Goal: Task Accomplishment & Management: Use online tool/utility

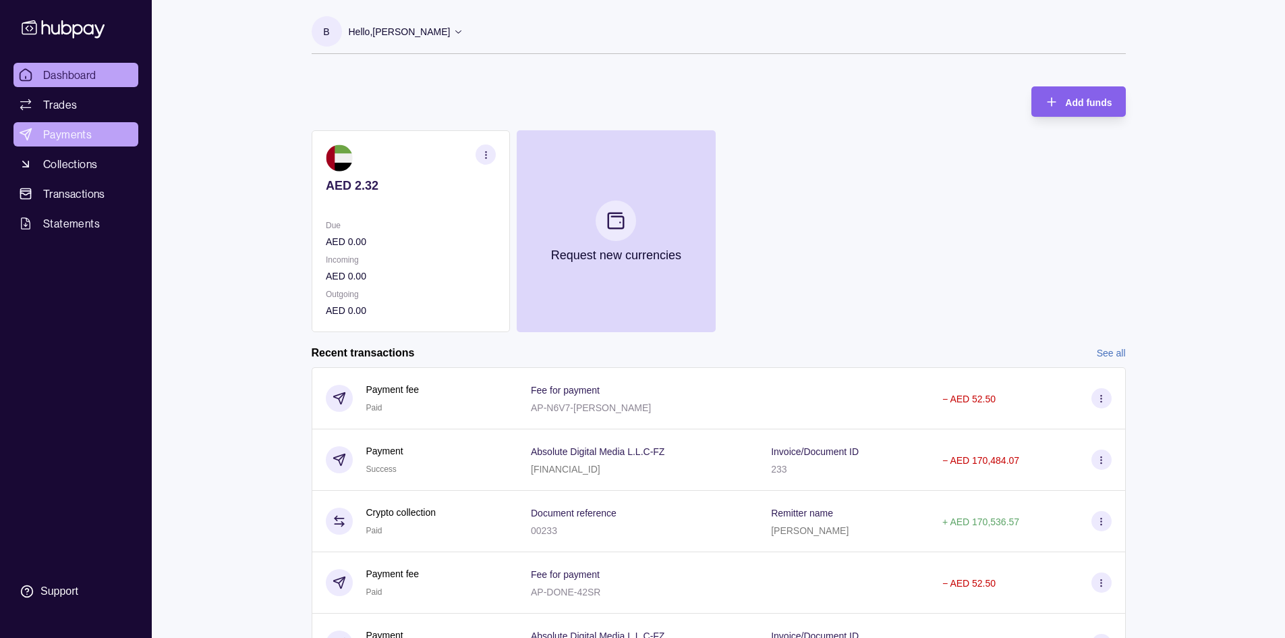
click at [89, 134] on span "Payments" at bounding box center [67, 134] width 49 height 16
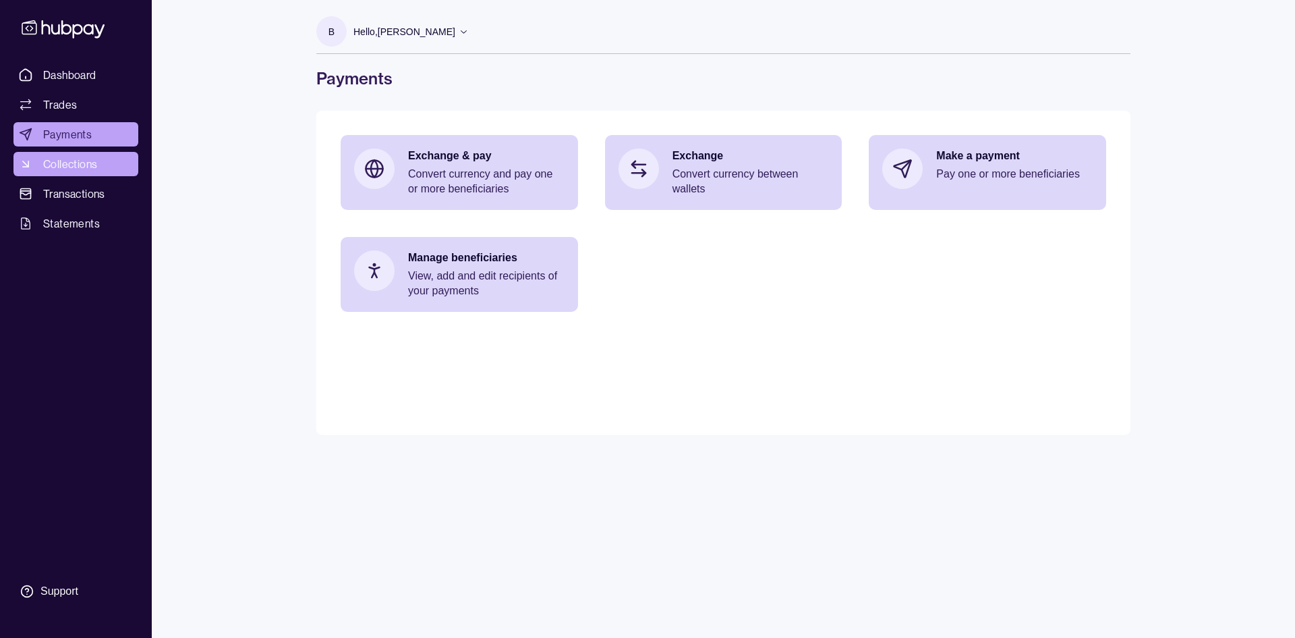
click at [98, 164] on link "Collections" at bounding box center [75, 164] width 125 height 24
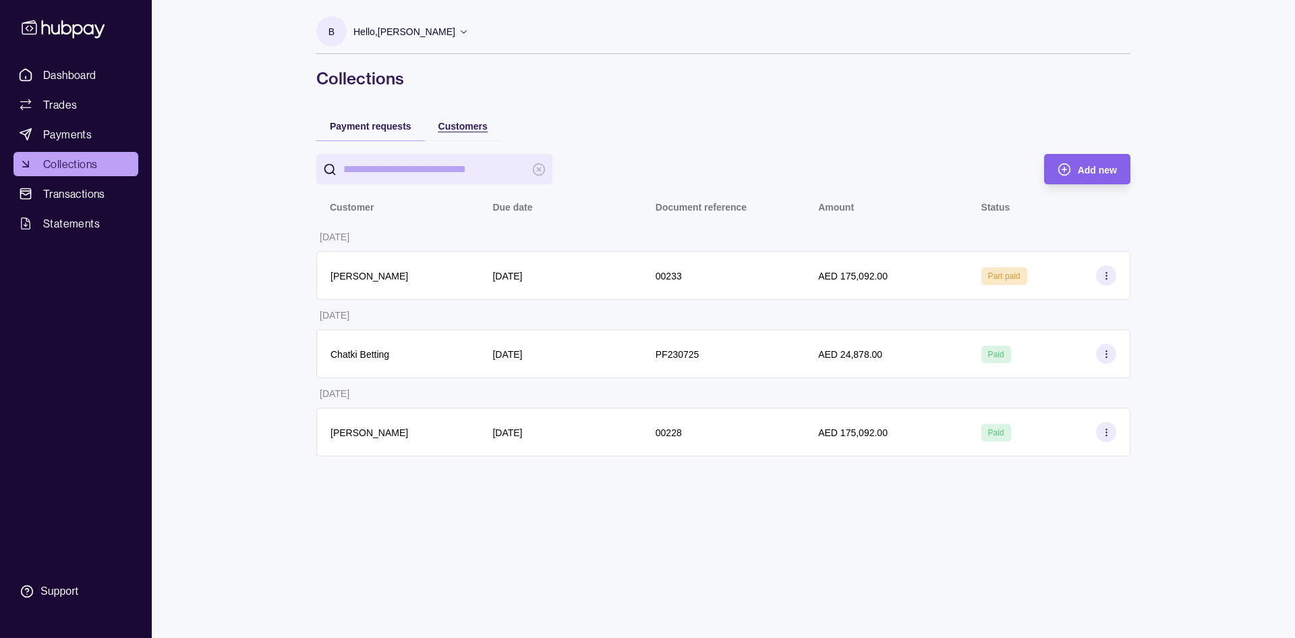
click at [458, 126] on span "Customers" at bounding box center [463, 126] width 49 height 11
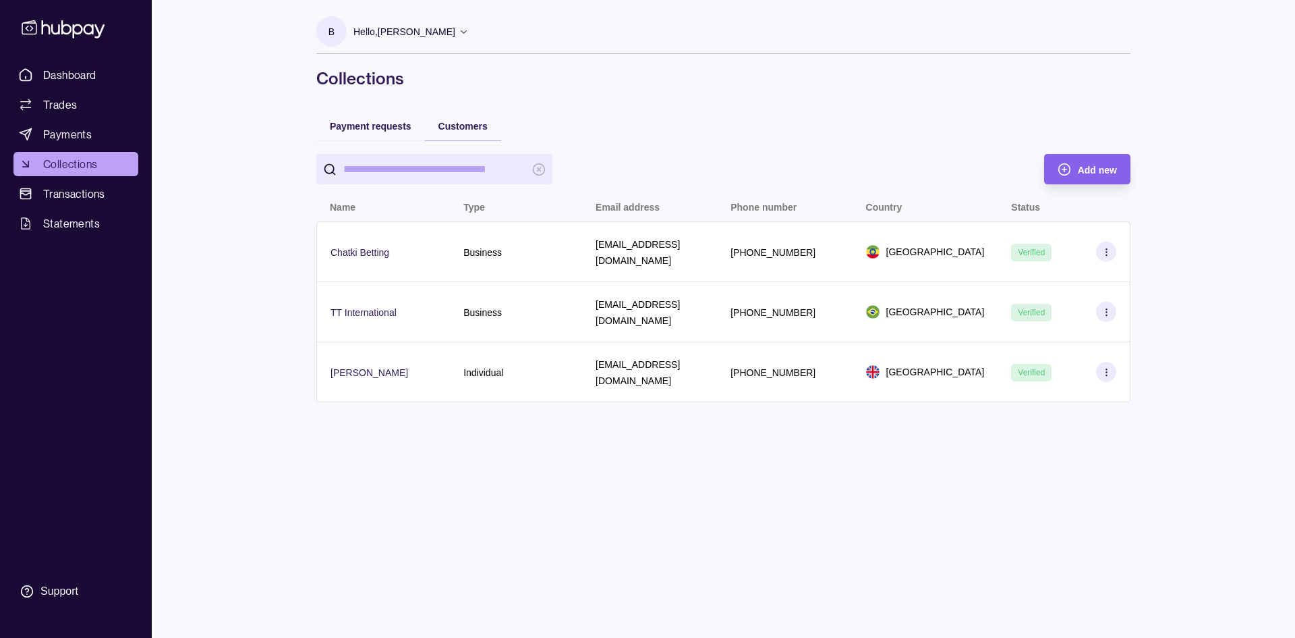
click at [362, 136] on div "Payment requests" at bounding box center [370, 126] width 109 height 30
click at [362, 130] on span "Payment requests" at bounding box center [371, 126] width 82 height 11
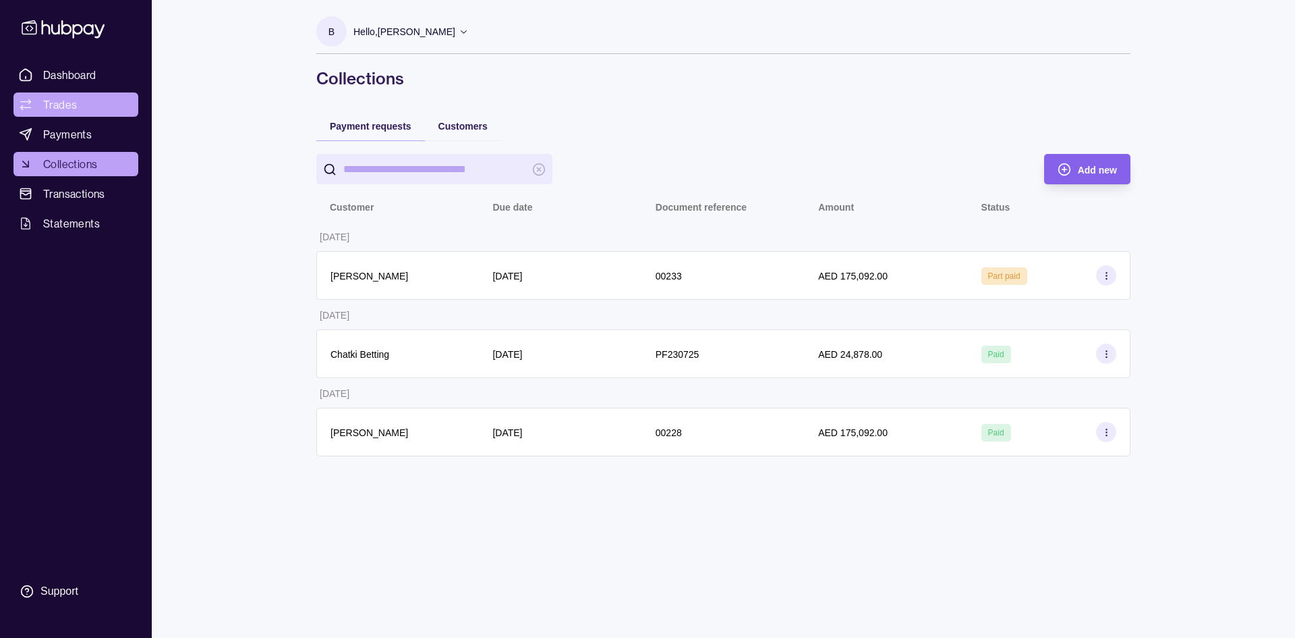
click at [63, 78] on span "Dashboard" at bounding box center [69, 75] width 53 height 16
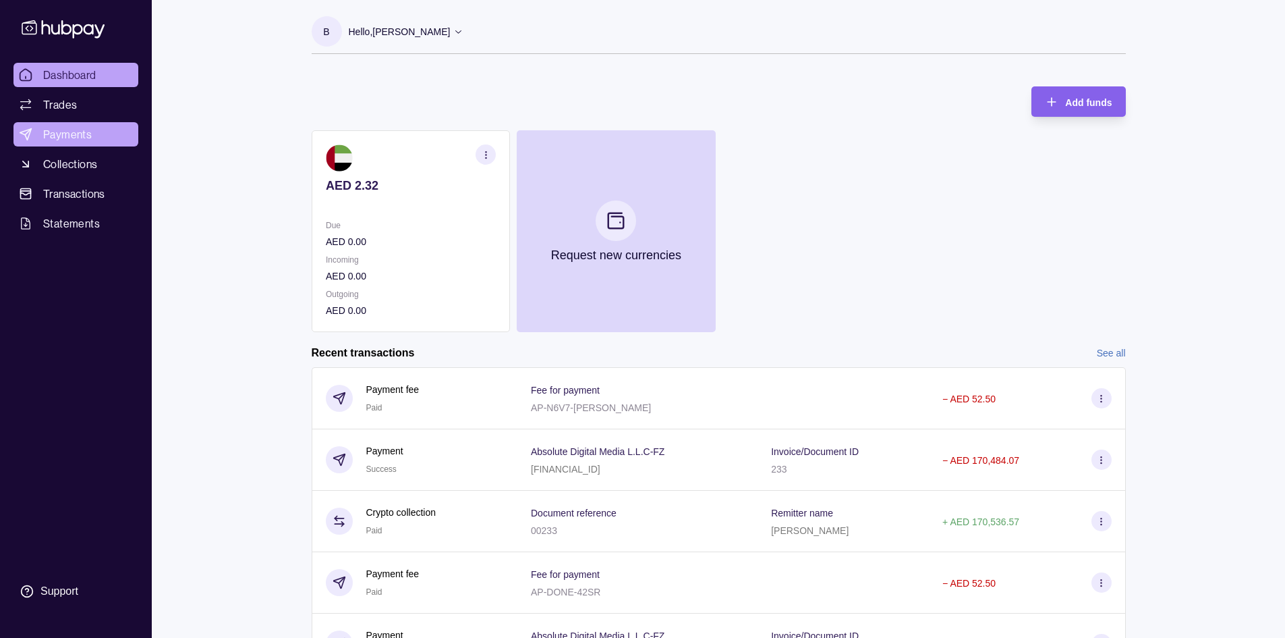
click at [65, 133] on span "Payments" at bounding box center [67, 134] width 49 height 16
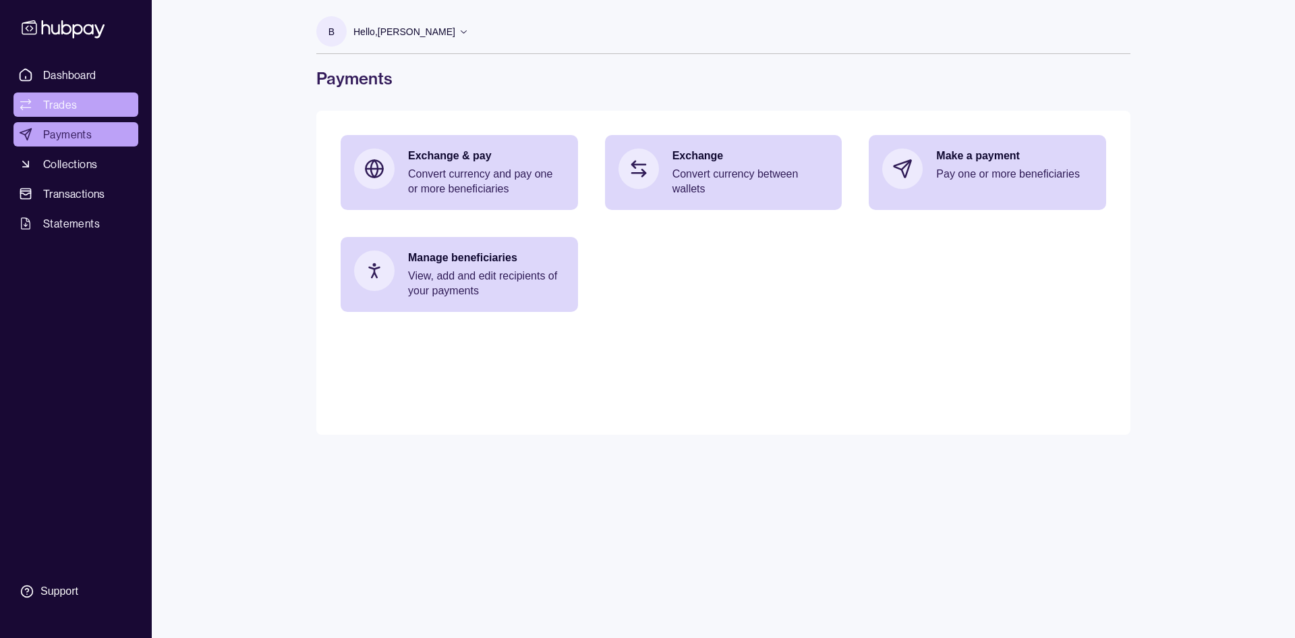
click at [65, 105] on span "Trades" at bounding box center [60, 104] width 34 height 16
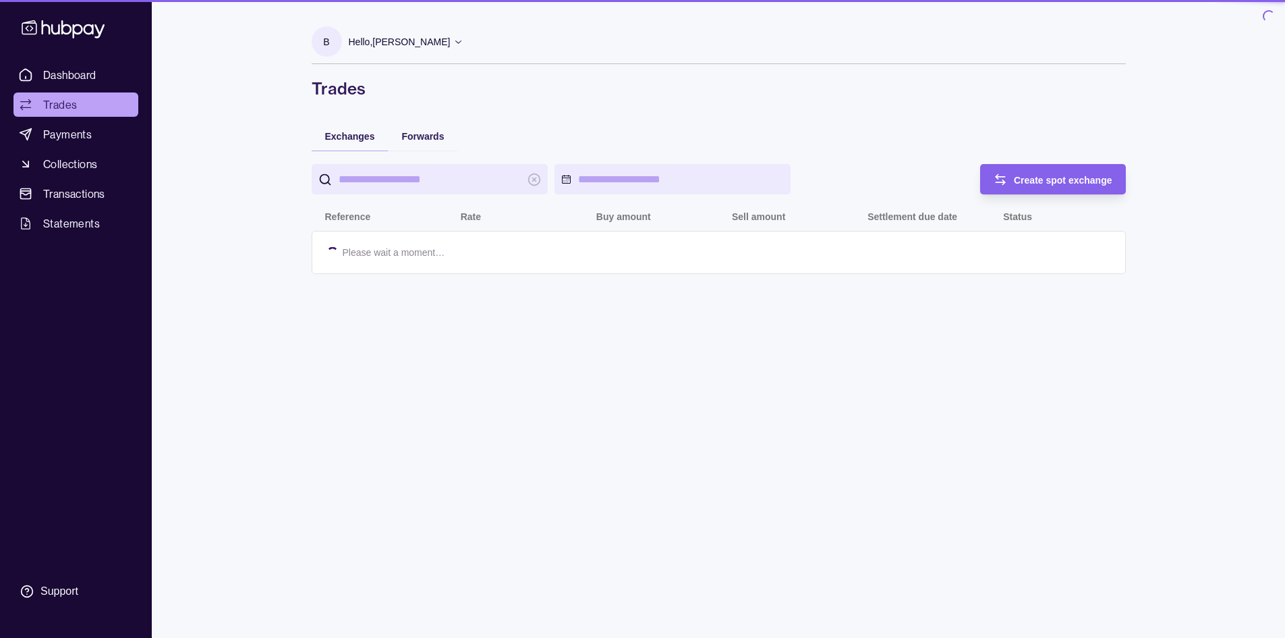
click at [82, 162] on span "Collections" at bounding box center [70, 164] width 54 height 16
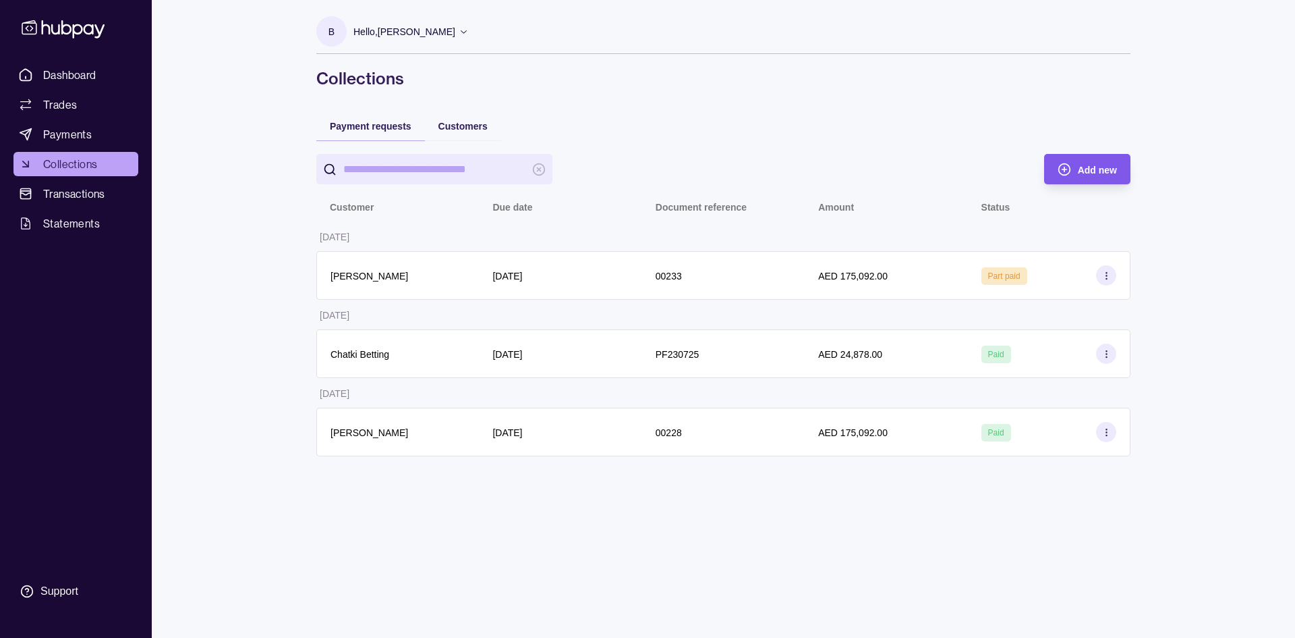
click at [1084, 163] on div "Add new" at bounding box center [1097, 169] width 39 height 16
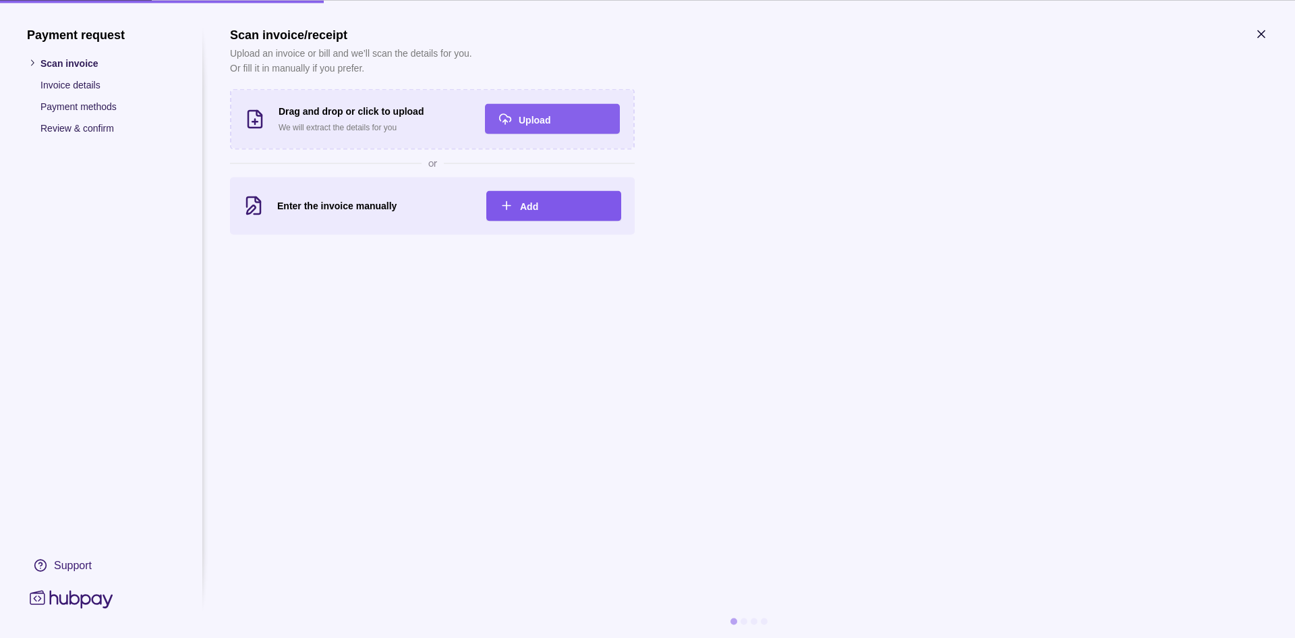
click at [567, 202] on div "Add" at bounding box center [564, 206] width 88 height 16
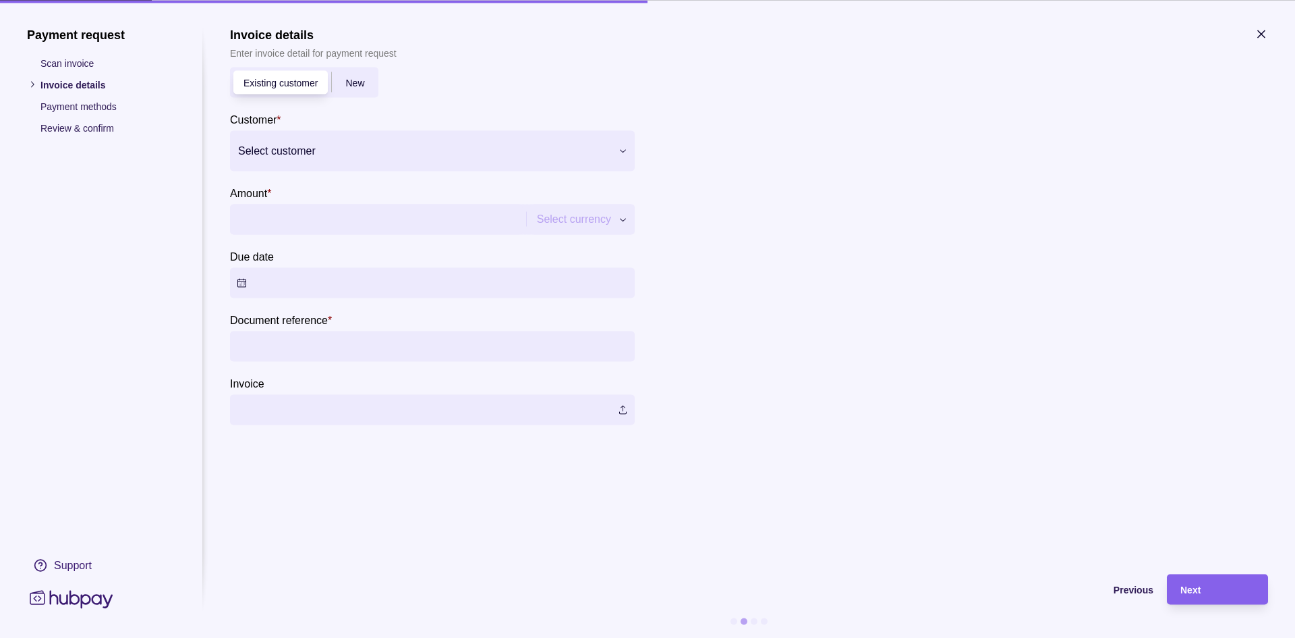
click at [306, 163] on div "Select customer" at bounding box center [432, 150] width 405 height 40
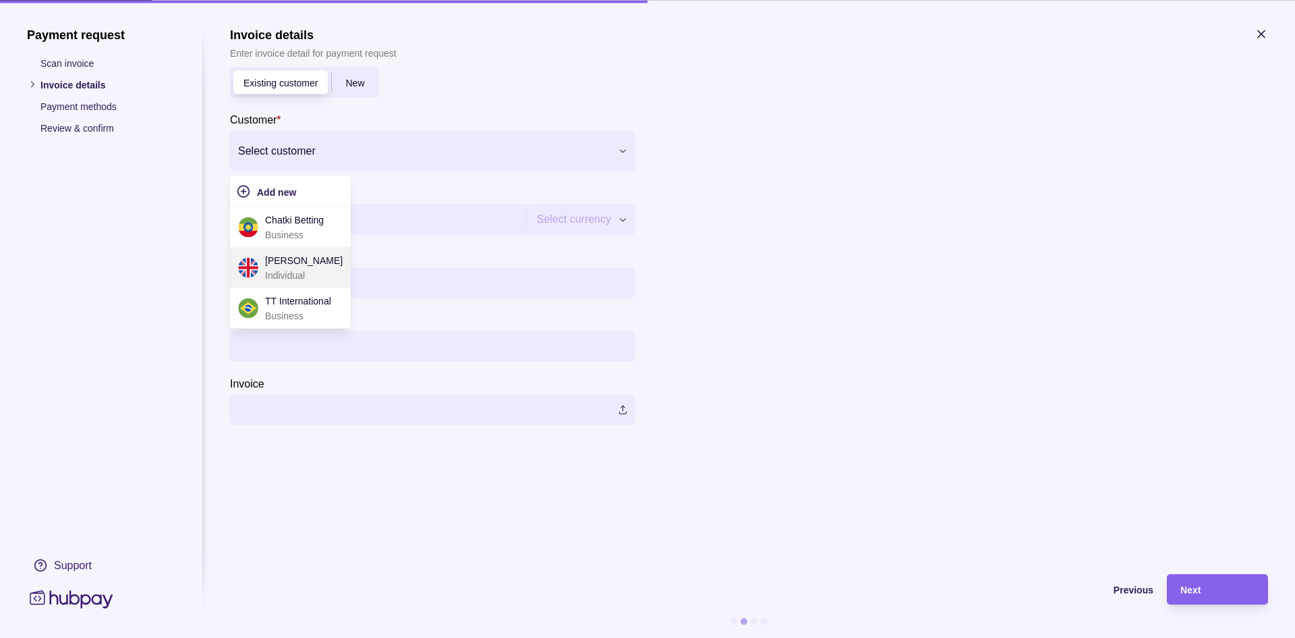
click at [292, 275] on p "Individual" at bounding box center [304, 274] width 78 height 15
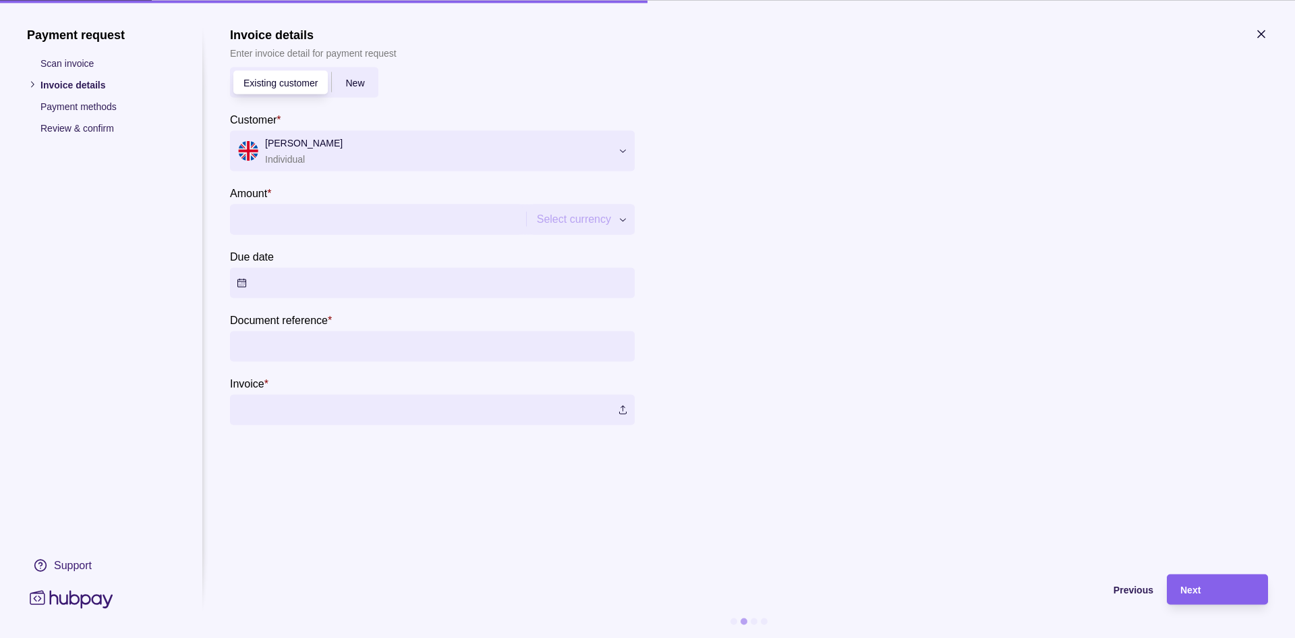
drag, startPoint x: 254, startPoint y: 209, endPoint x: 288, endPoint y: 212, distance: 34.5
click at [254, 210] on input "Amount *" at bounding box center [376, 219] width 279 height 30
click at [559, 637] on div "Payment request Scan invoice Invoice details Payment methods Review & confirm S…" at bounding box center [647, 638] width 1295 height 0
click at [263, 276] on button "Due date" at bounding box center [432, 282] width 405 height 30
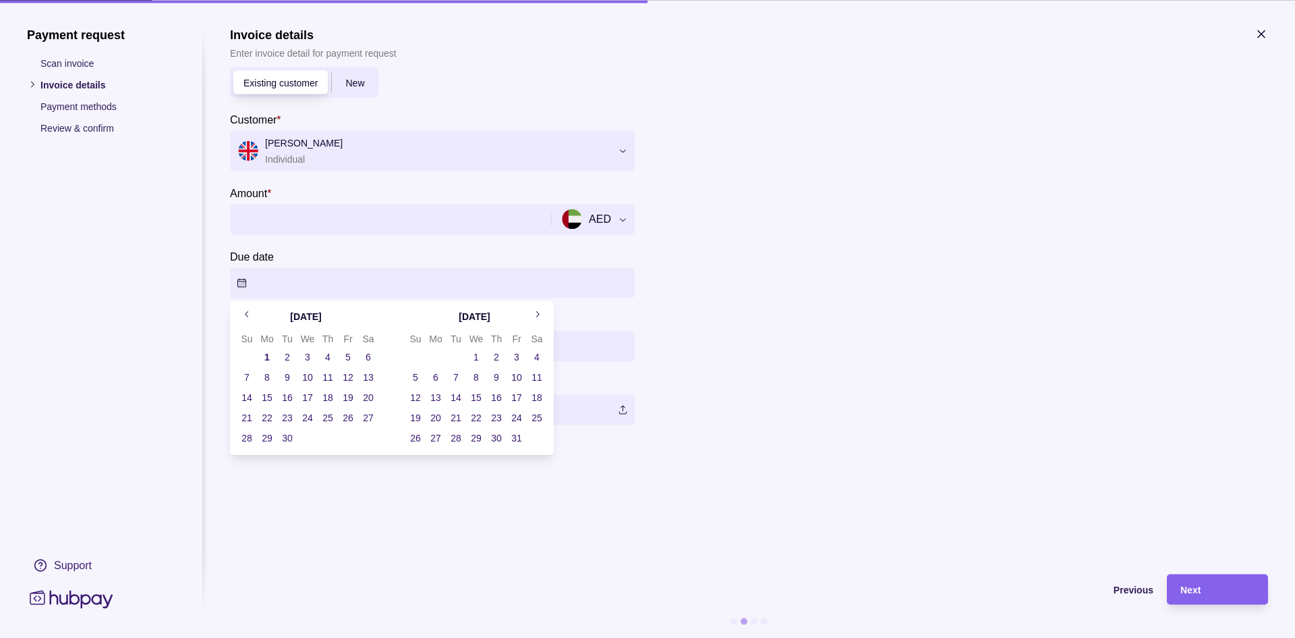
click at [750, 449] on section "Invoice details Enter invoice detail for payment request Existing customer New …" at bounding box center [749, 293] width 1038 height 533
